Goal: Information Seeking & Learning: Learn about a topic

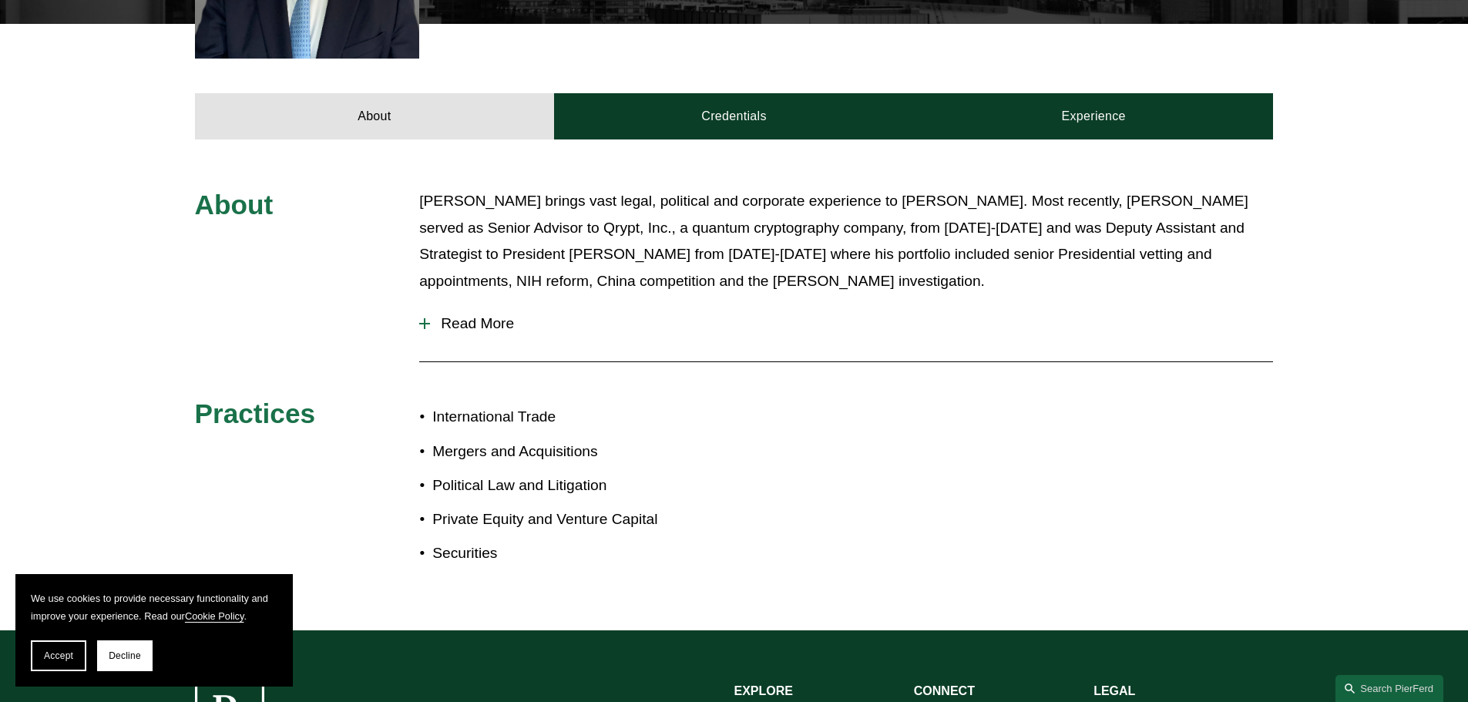
scroll to position [617, 0]
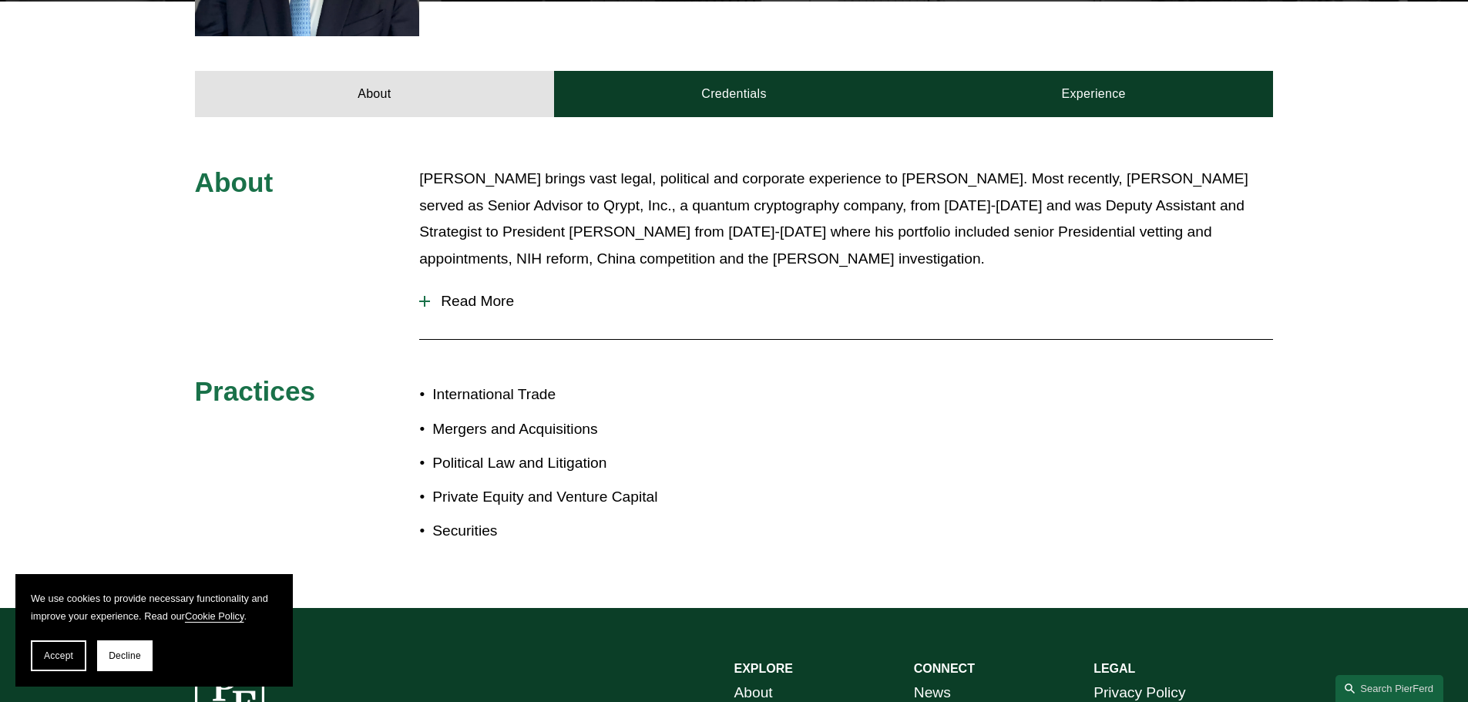
click at [442, 303] on span "Read More" at bounding box center [851, 301] width 843 height 17
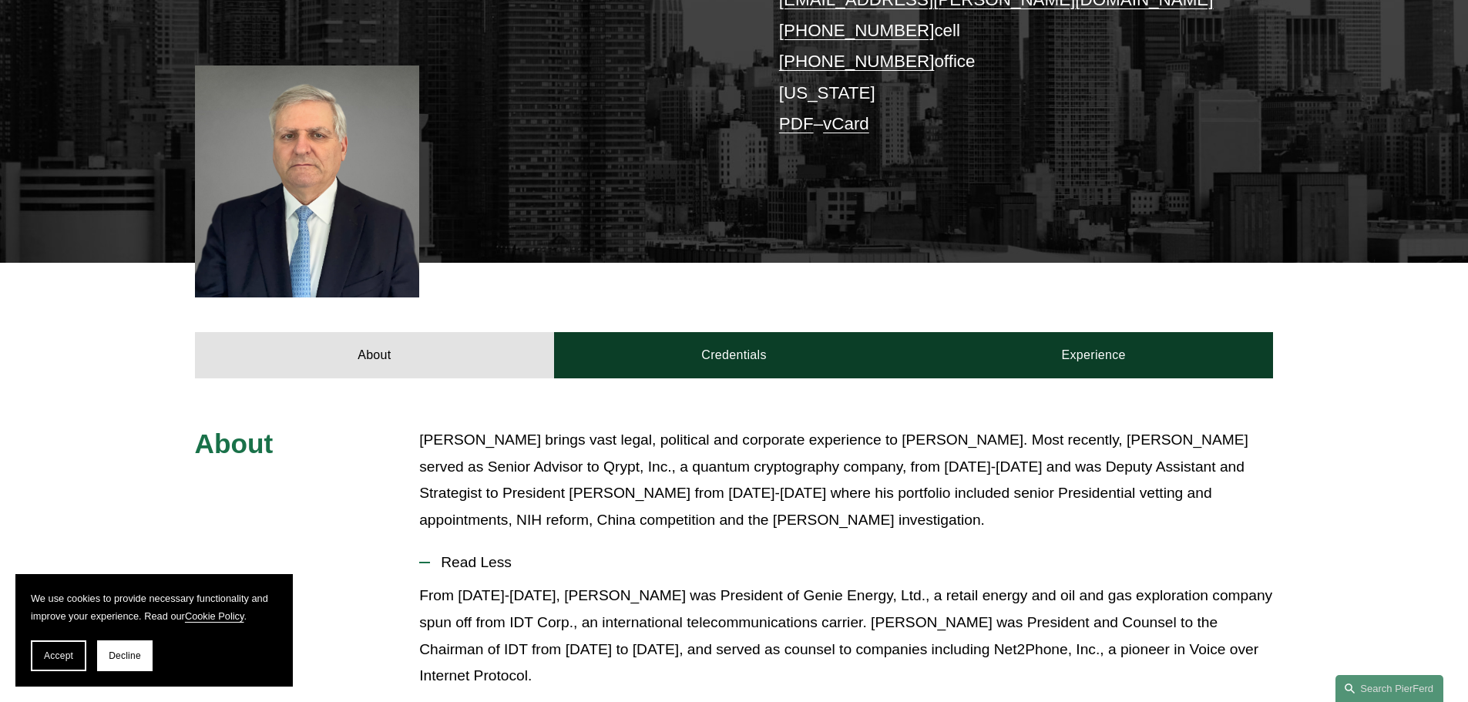
scroll to position [154, 0]
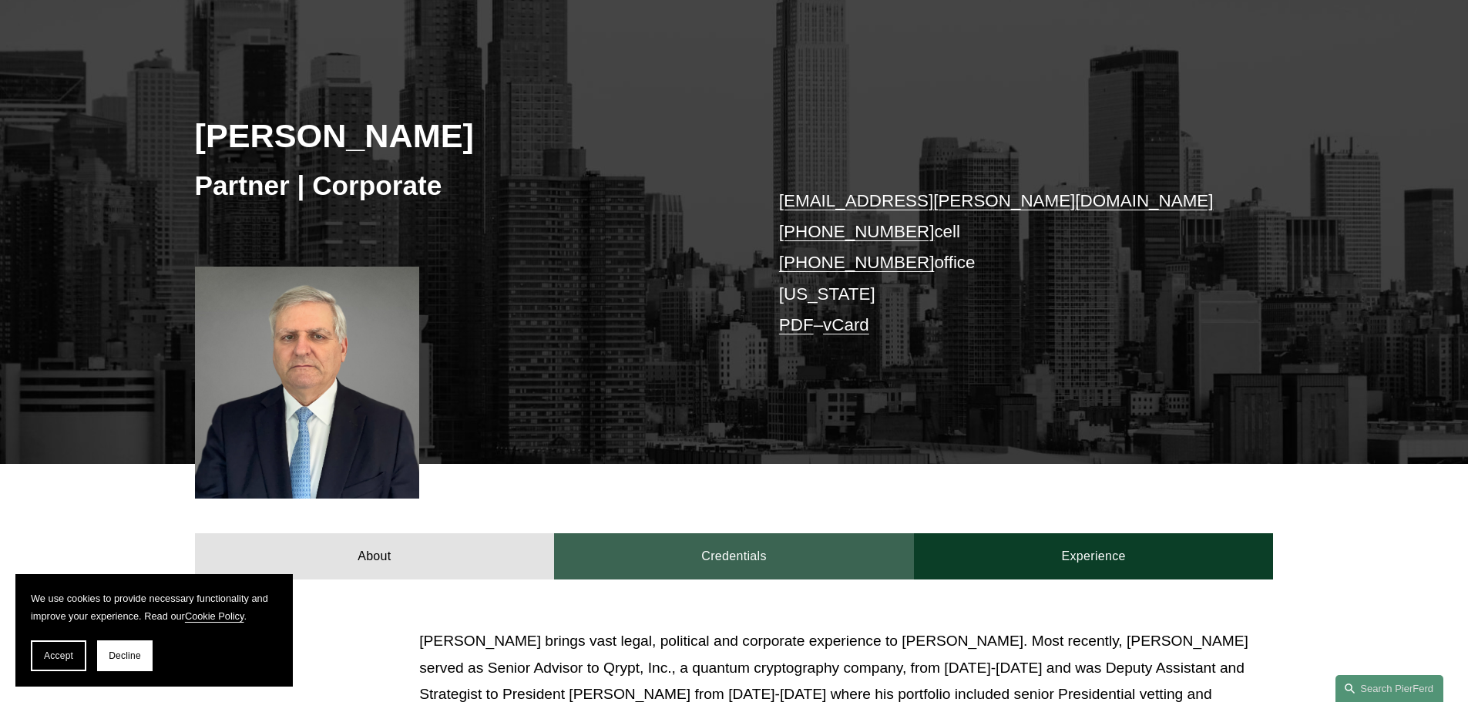
click at [701, 565] on link "Credentials" at bounding box center [734, 556] width 360 height 46
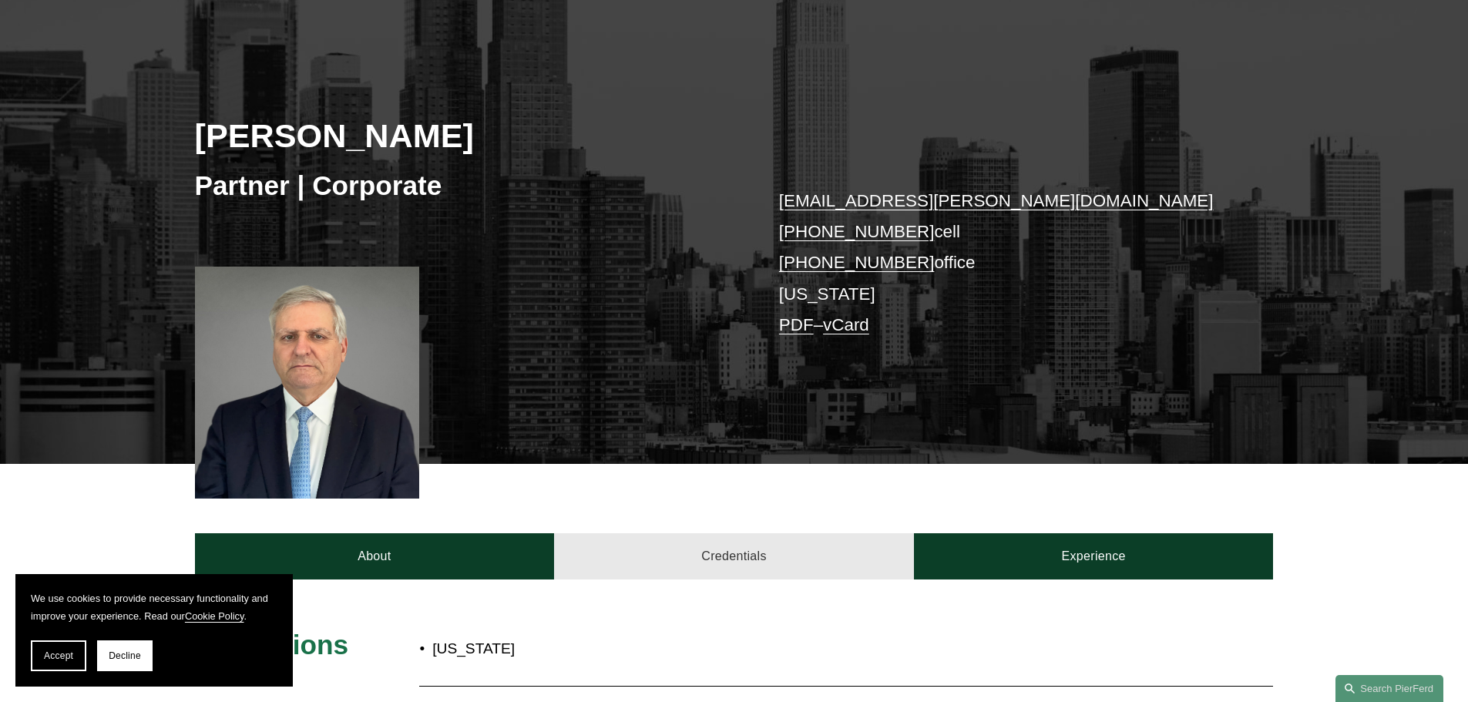
scroll to position [462, 0]
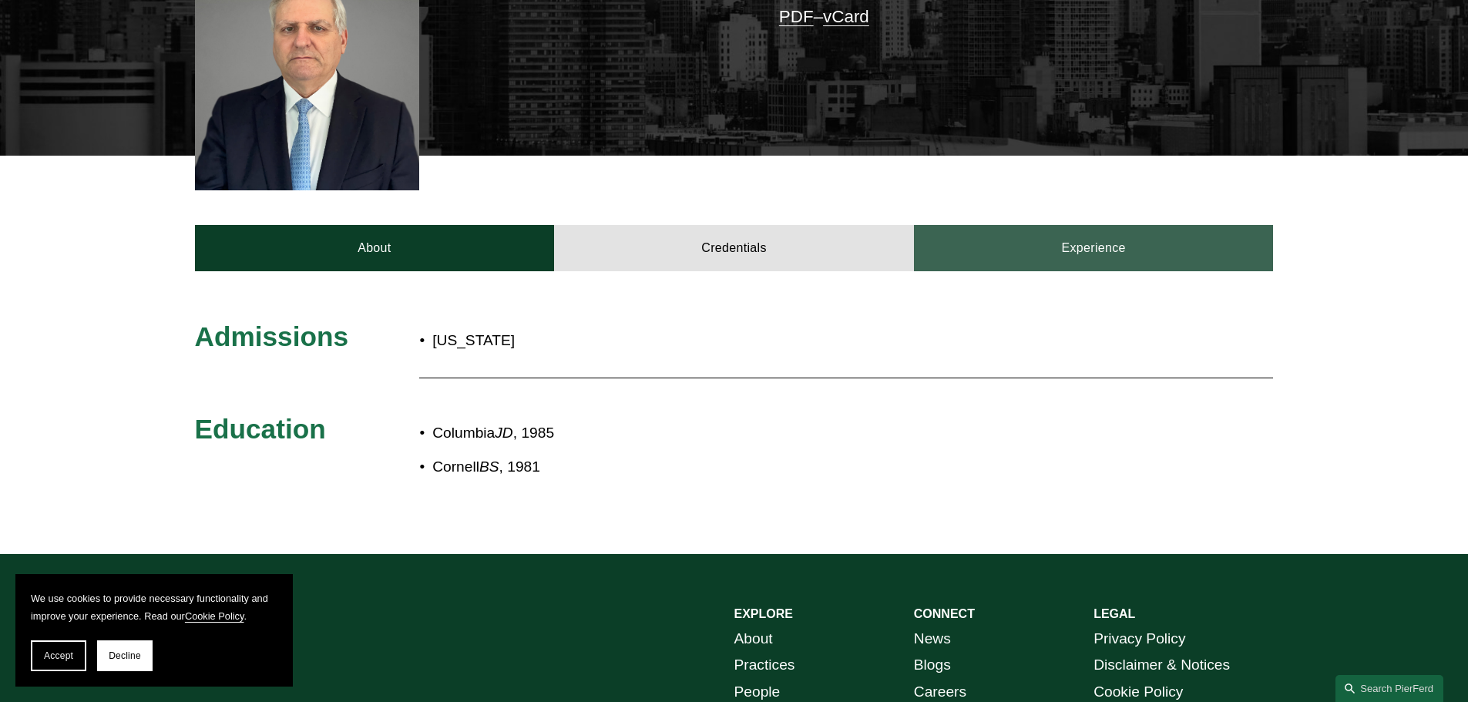
click at [1123, 267] on link "Experience" at bounding box center [1094, 248] width 360 height 46
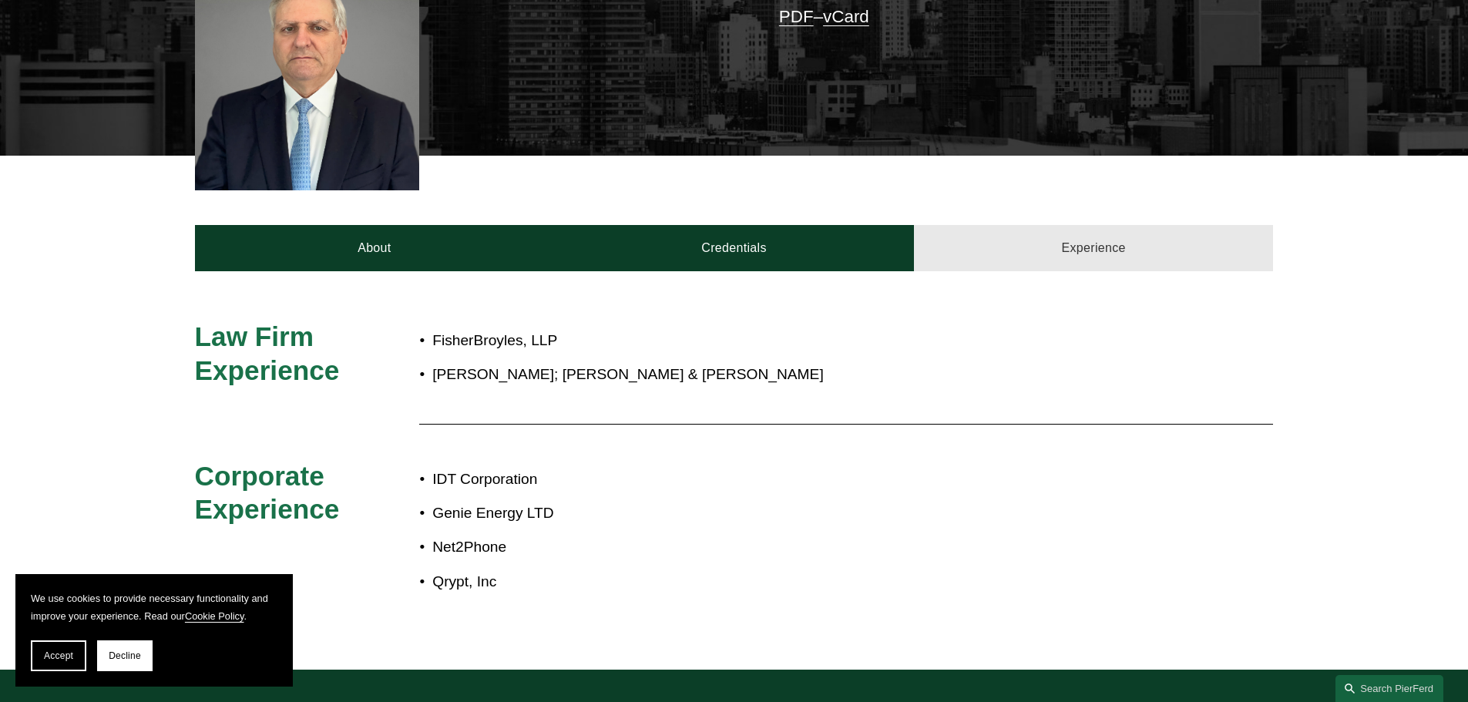
click at [1126, 255] on link "Experience" at bounding box center [1094, 248] width 360 height 46
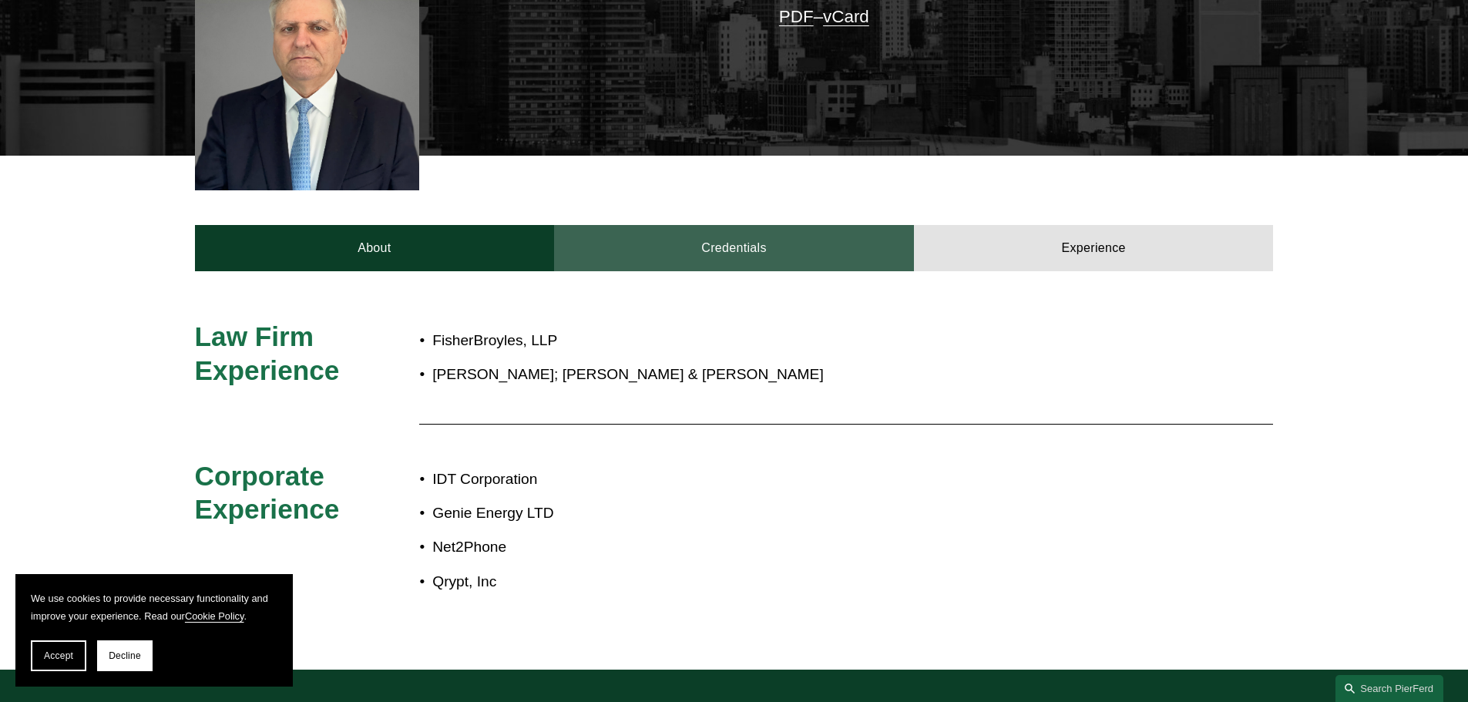
click at [807, 248] on link "Credentials" at bounding box center [734, 248] width 360 height 46
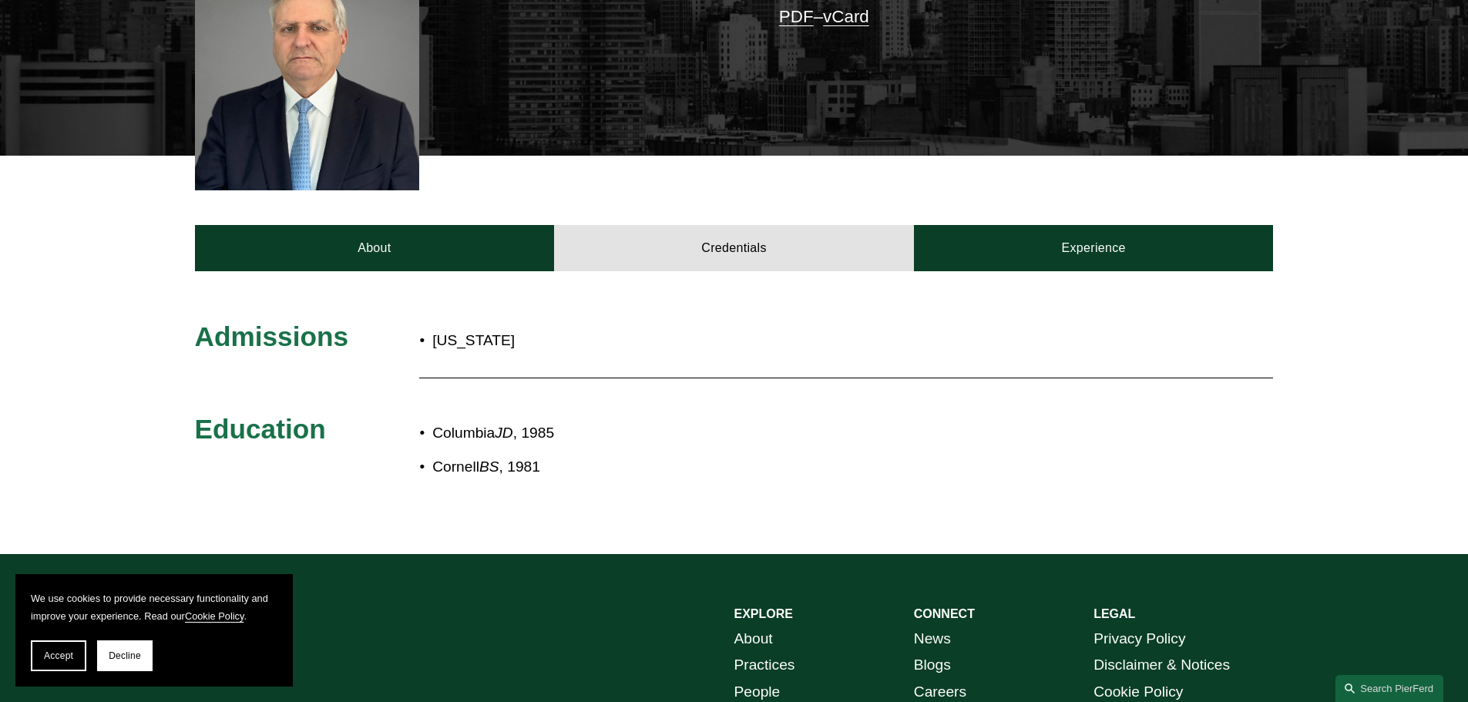
click at [389, 280] on div "Admissions [US_STATE] Education Columbia JD , 1985 [PERSON_NAME] , 1981" at bounding box center [734, 412] width 1468 height 282
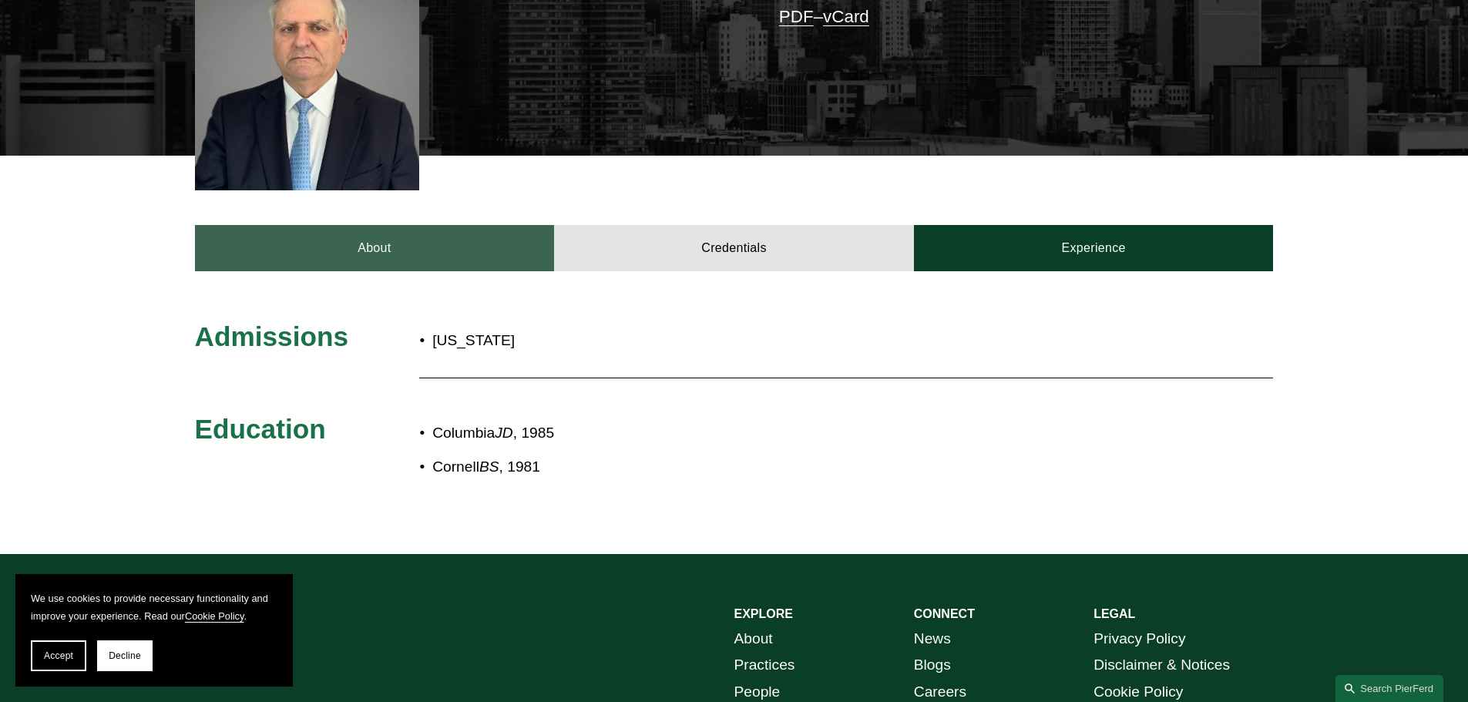
click at [390, 240] on link "About" at bounding box center [375, 248] width 360 height 46
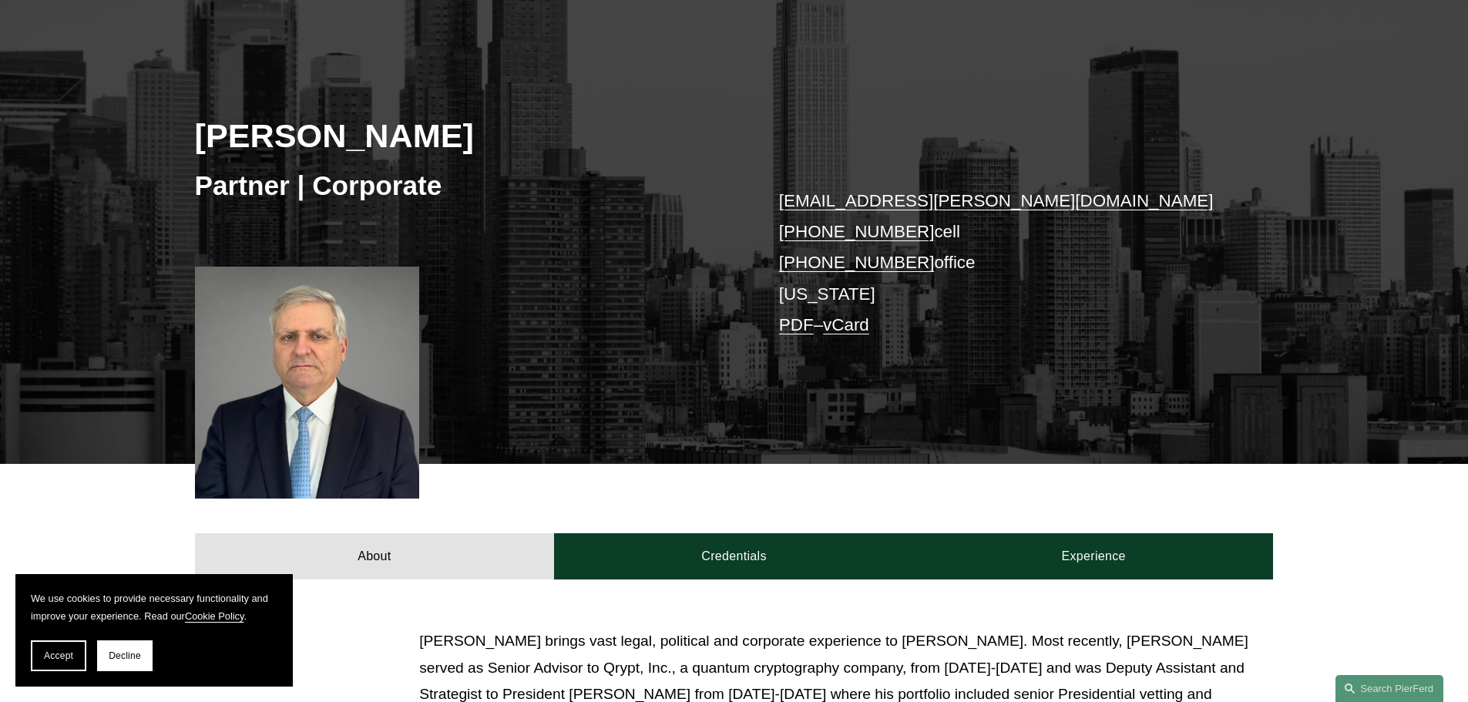
scroll to position [0, 0]
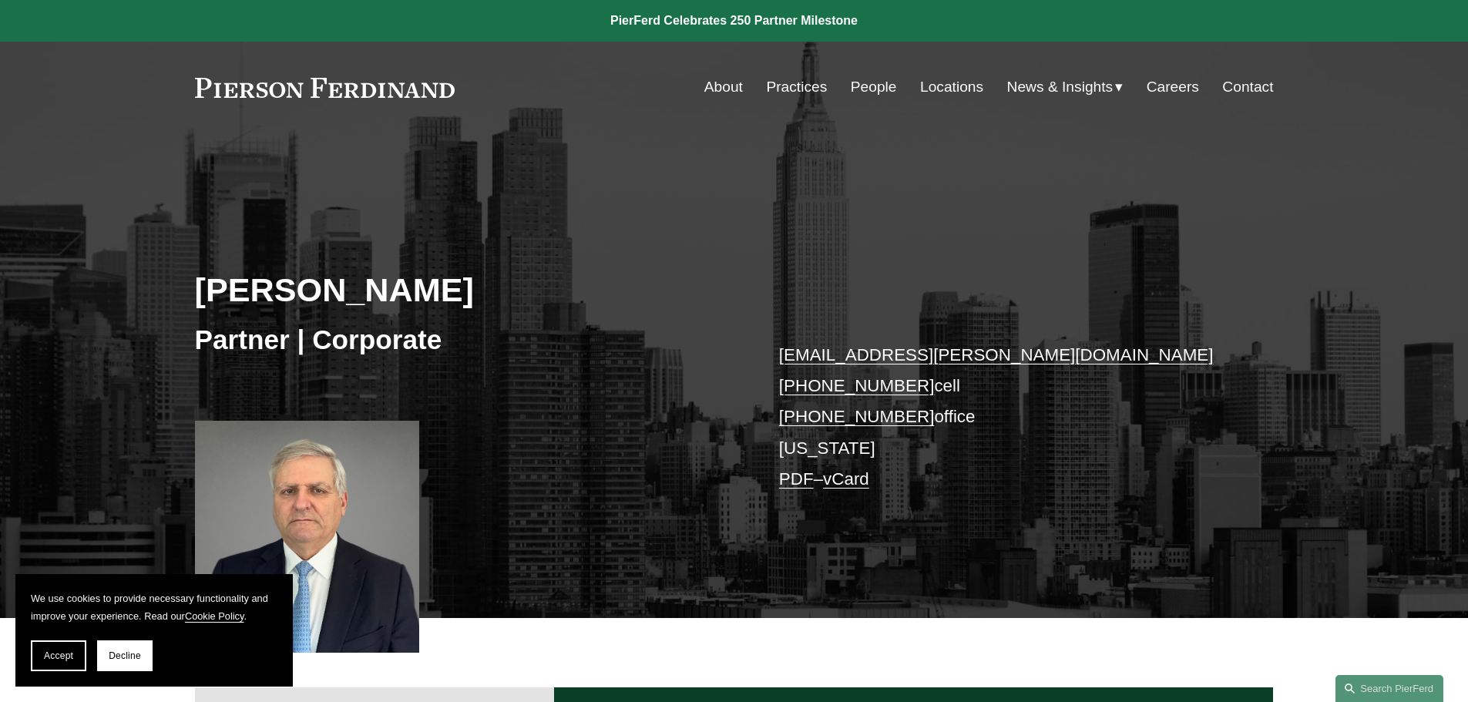
click at [672, 13] on link at bounding box center [734, 21] width 1468 height 42
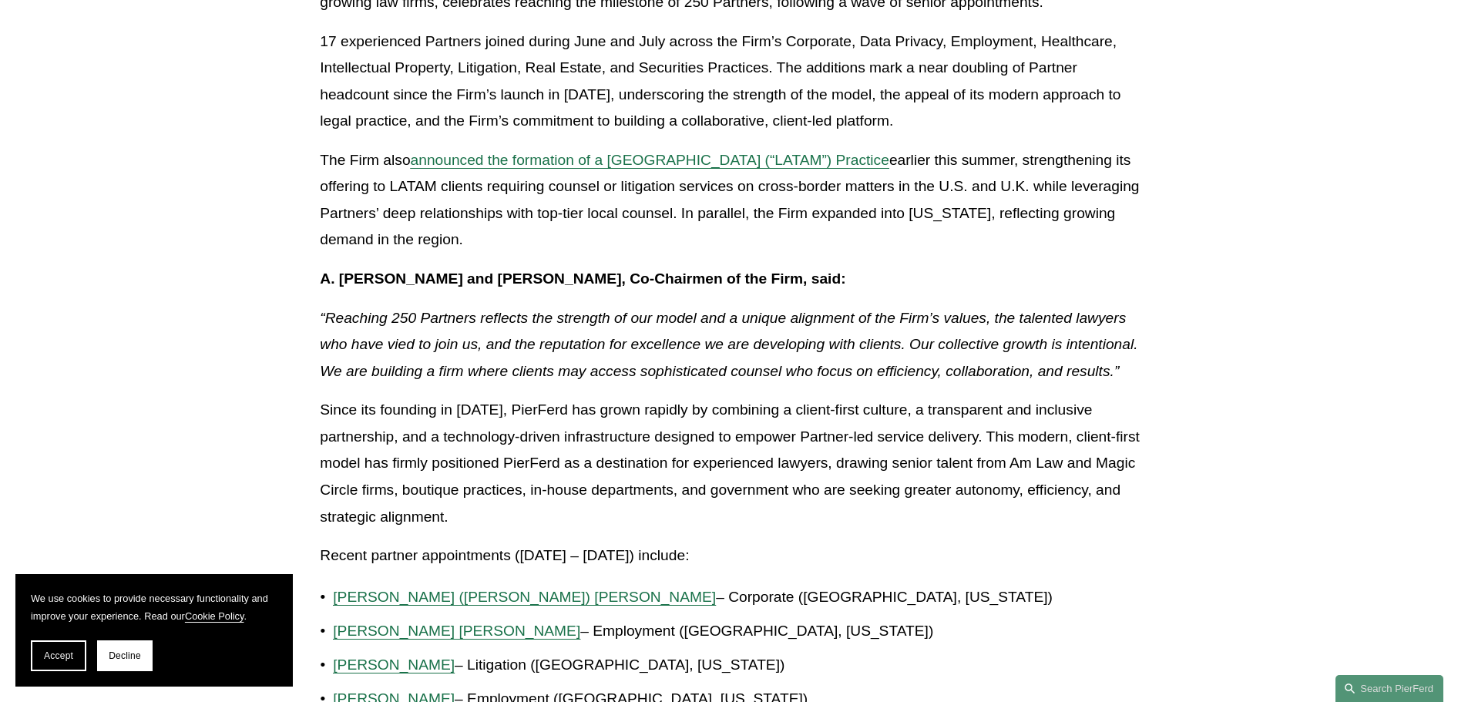
scroll to position [462, 0]
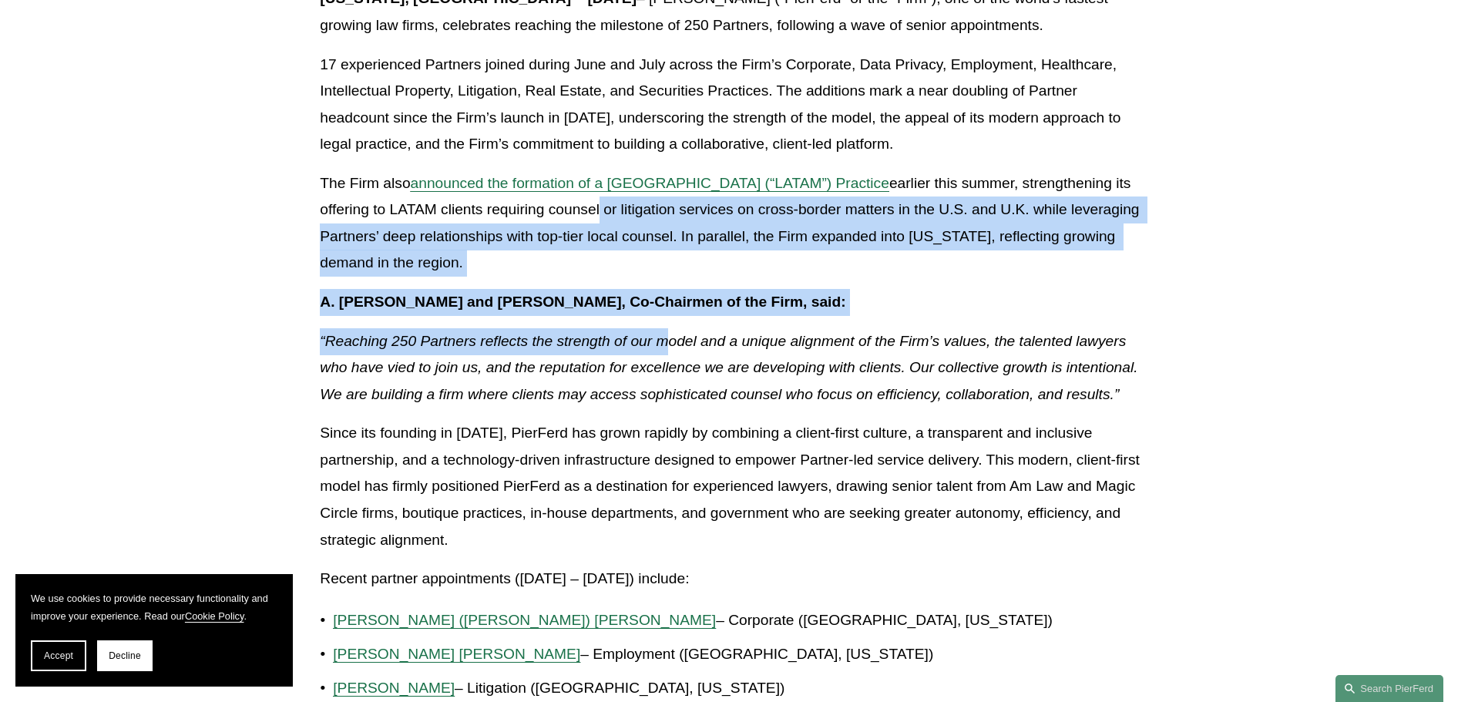
drag, startPoint x: 669, startPoint y: 342, endPoint x: 528, endPoint y: 210, distance: 193.0
click at [528, 210] on div "Firm nearly doubles its Partner ranks in under two years, marking another major…" at bounding box center [734, 677] width 828 height 1538
click at [528, 210] on p "The Firm also announced the formation of a Latin America (“LATAM”) Practice ear…" at bounding box center [734, 223] width 828 height 106
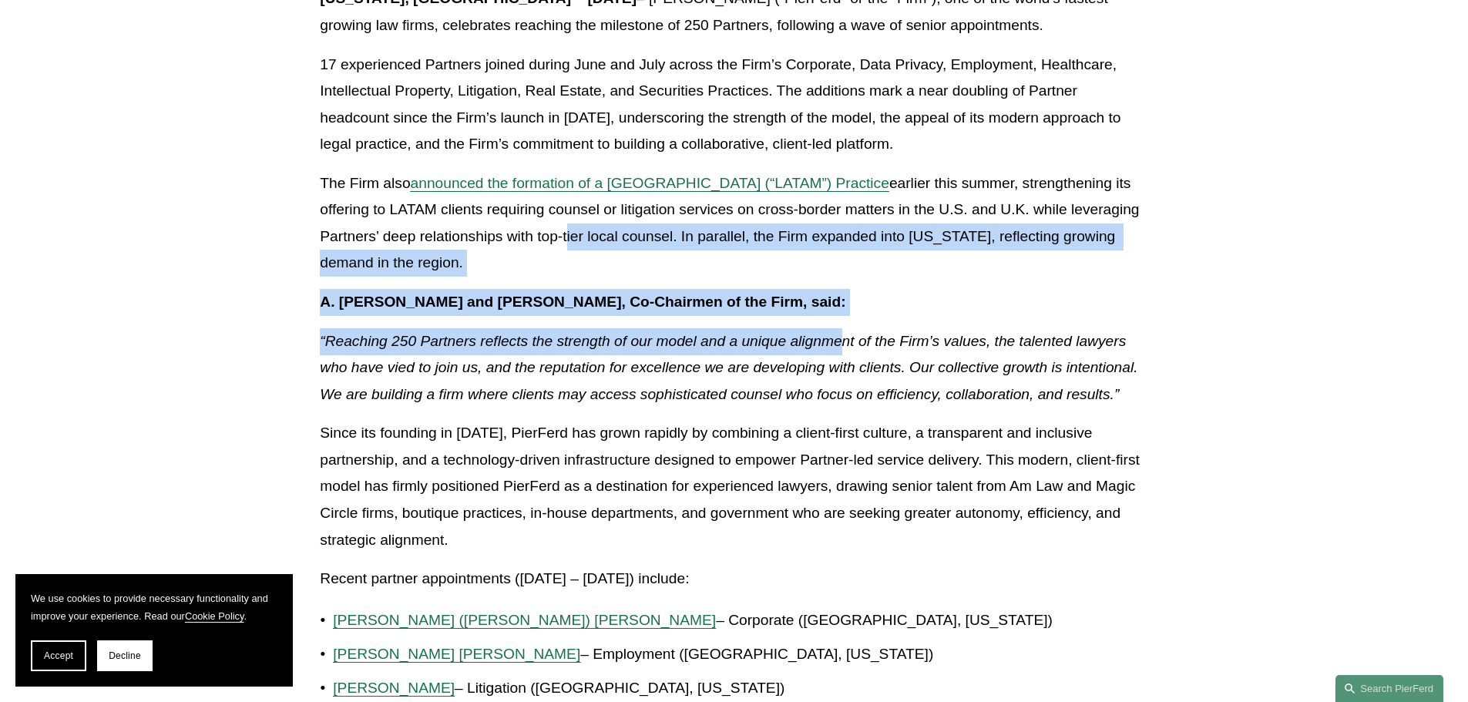
drag, startPoint x: 499, startPoint y: 233, endPoint x: 844, endPoint y: 319, distance: 355.2
click at [844, 319] on div "Firm nearly doubles its Partner ranks in under two years, marking another major…" at bounding box center [734, 677] width 828 height 1538
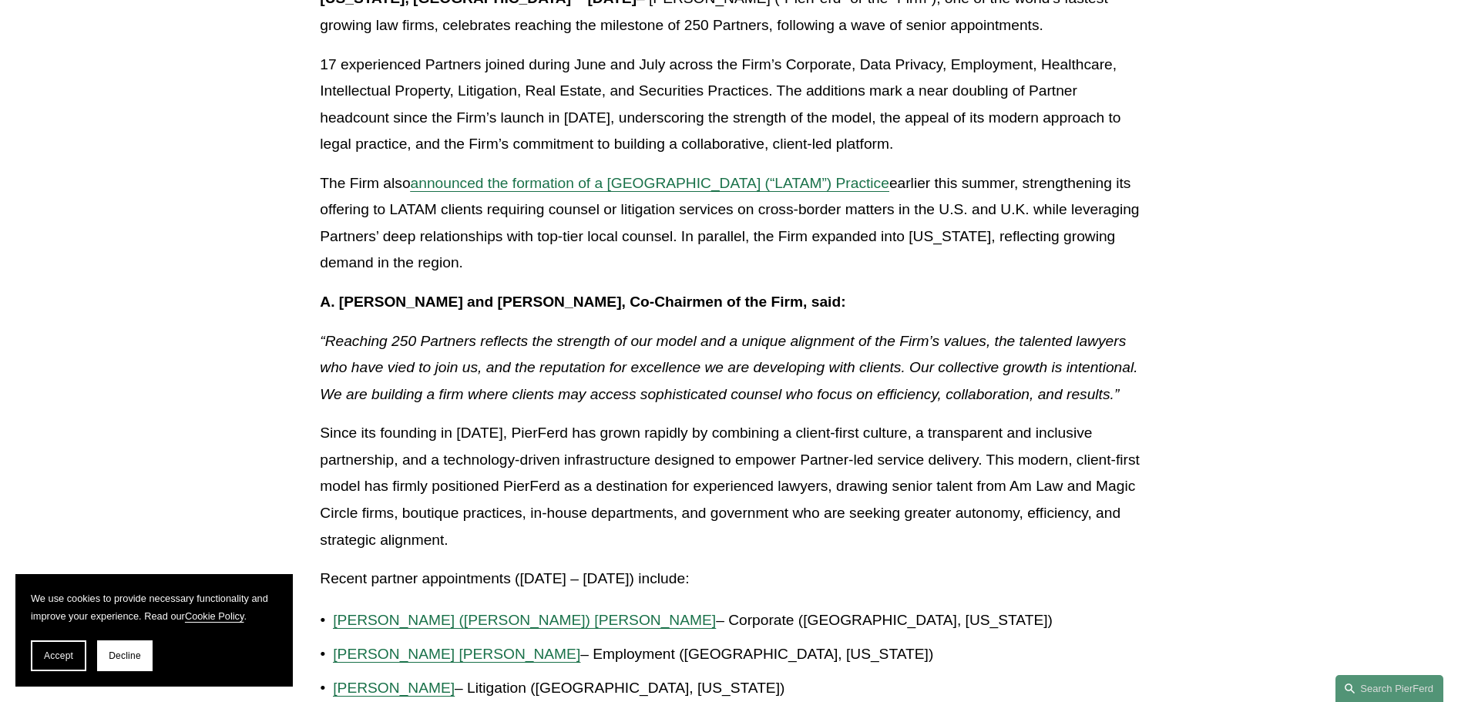
drag, startPoint x: 844, startPoint y: 314, endPoint x: 291, endPoint y: 228, distance: 560.1
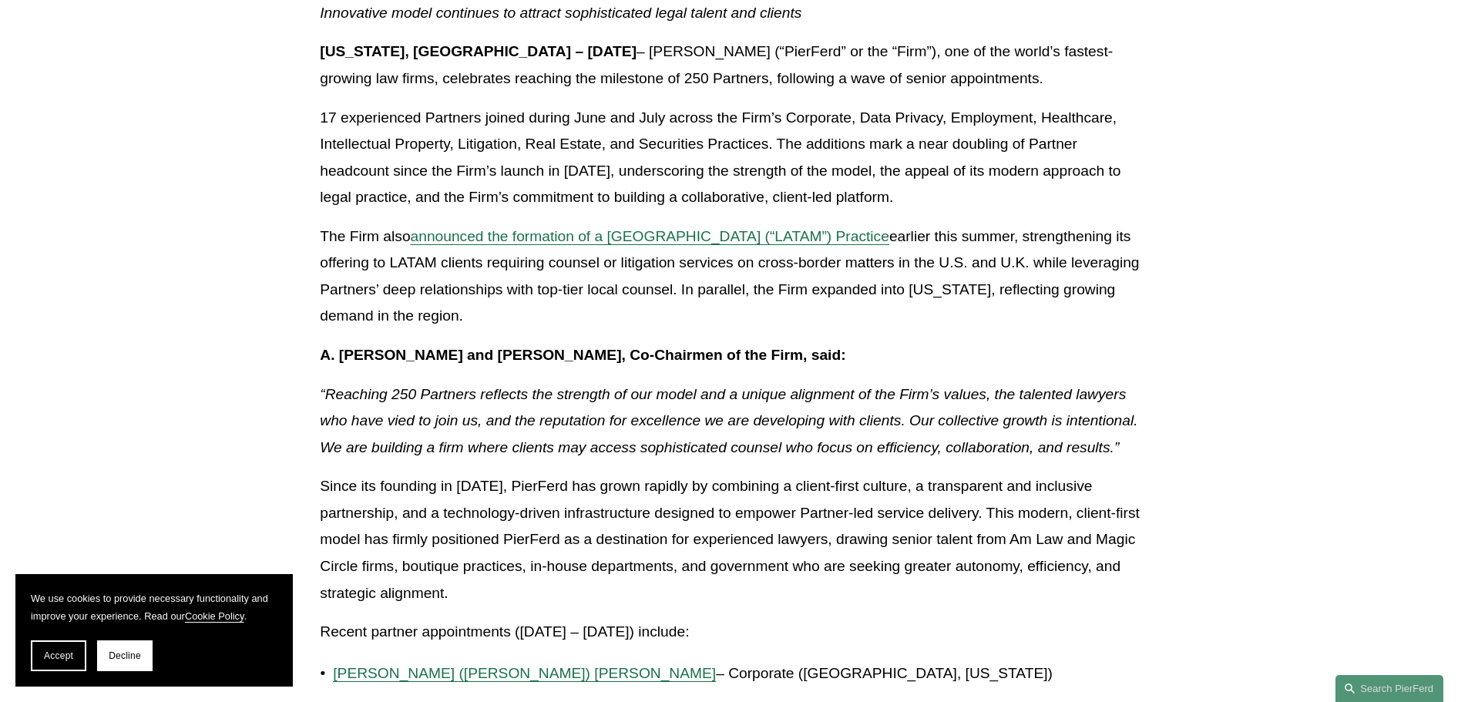
scroll to position [385, 0]
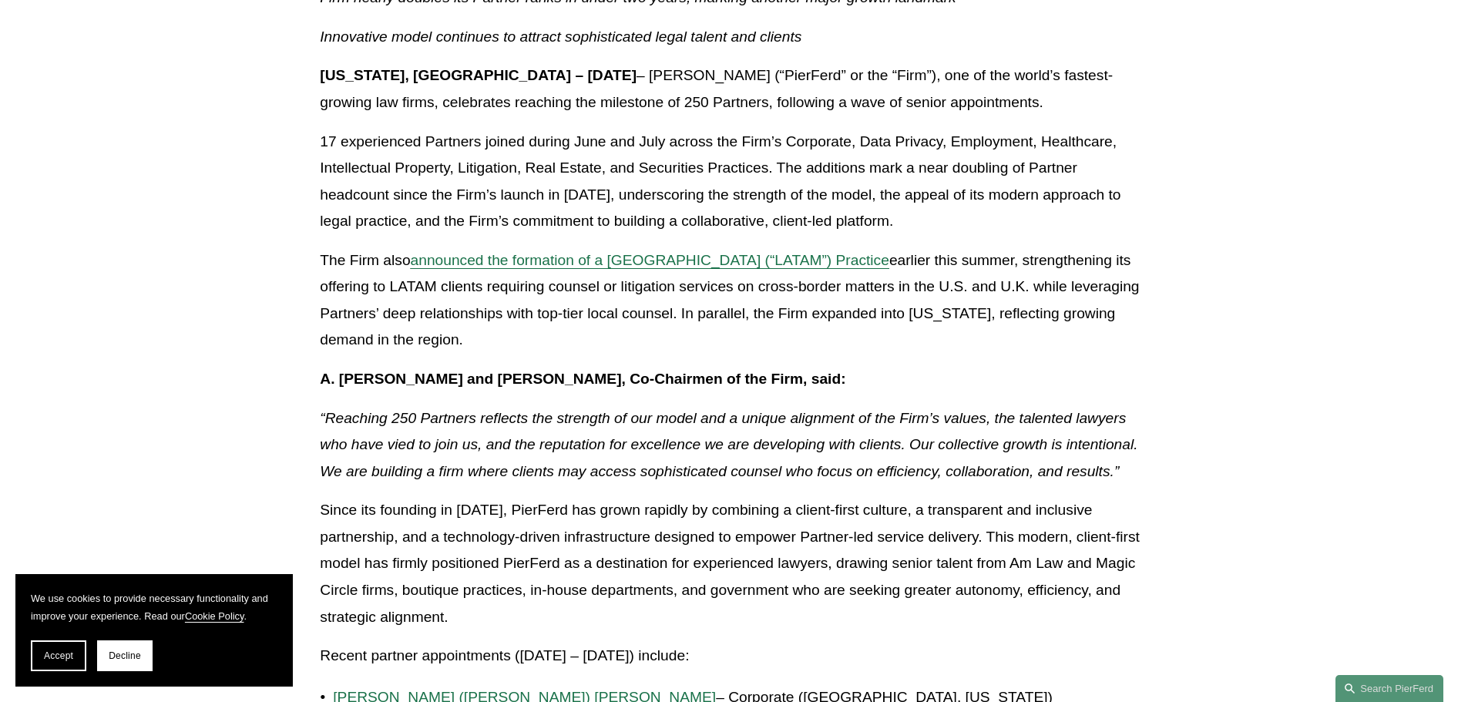
click at [606, 427] on p "“Reaching 250 Partners reflects the strength of our model and a unique alignmen…" at bounding box center [734, 445] width 828 height 80
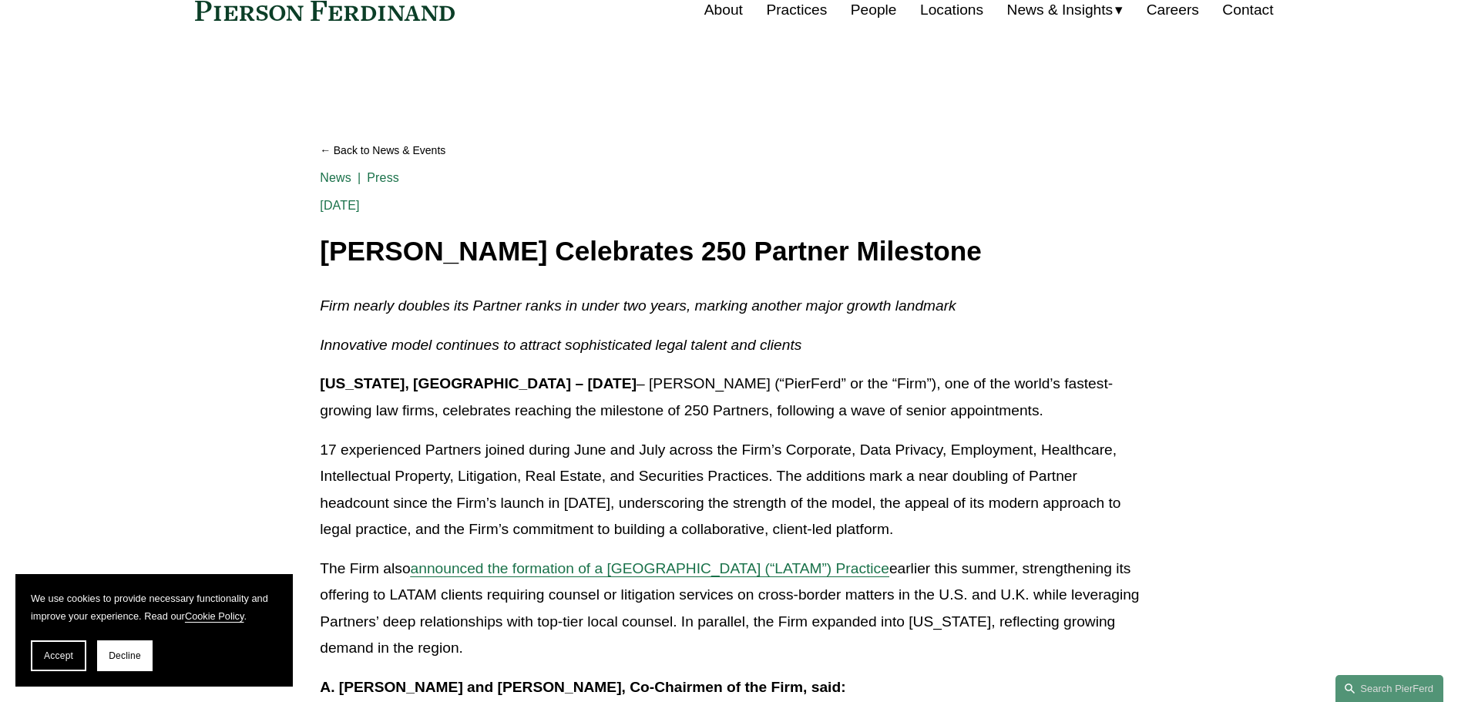
scroll to position [0, 0]
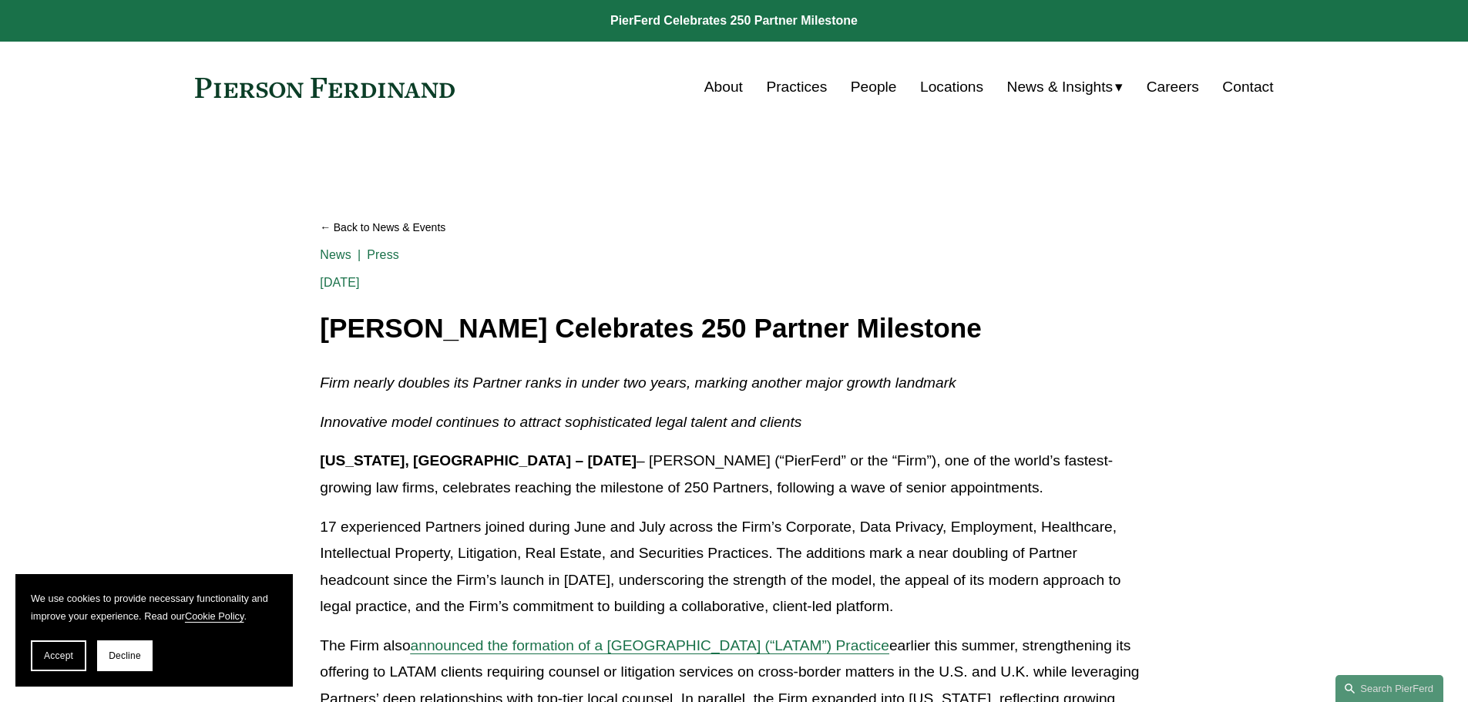
click at [711, 81] on link "About" at bounding box center [723, 86] width 39 height 29
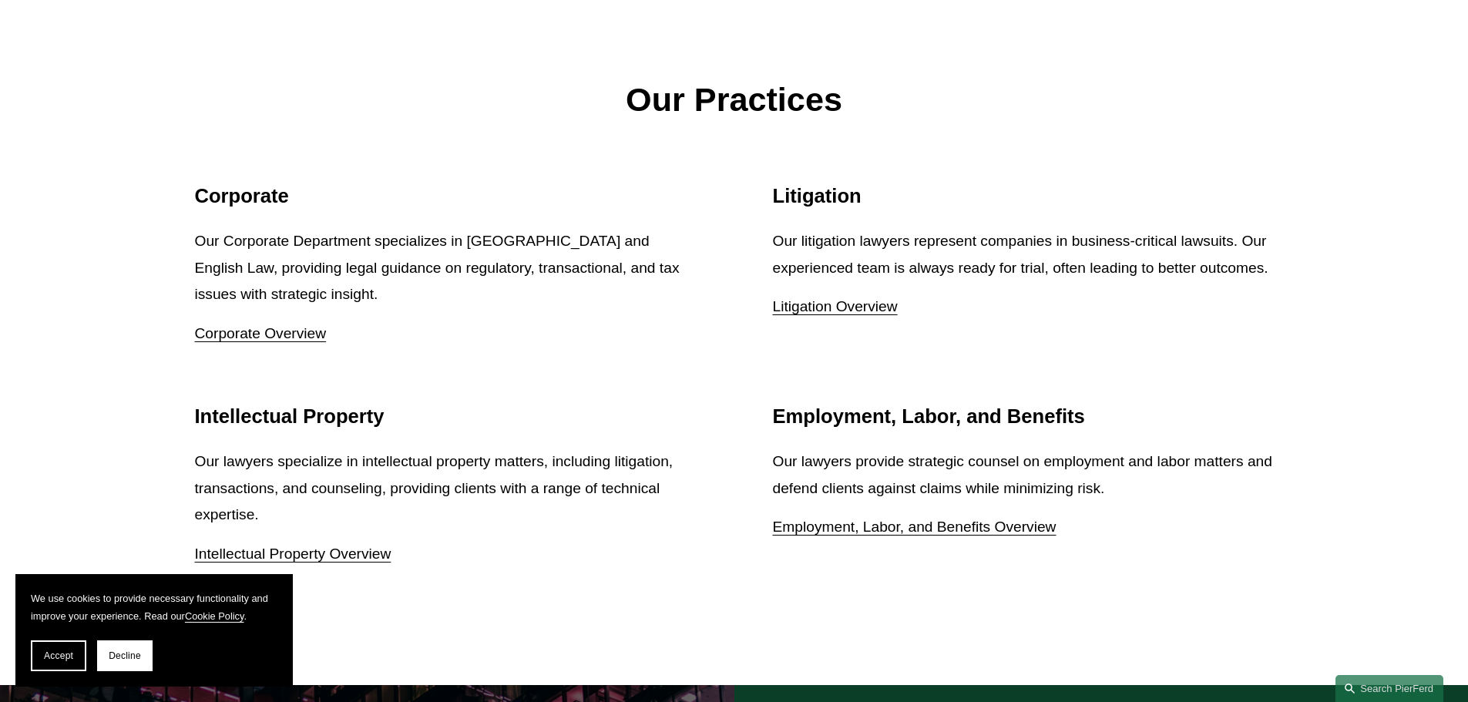
scroll to position [1537, 0]
